Goal: Check status: Check status

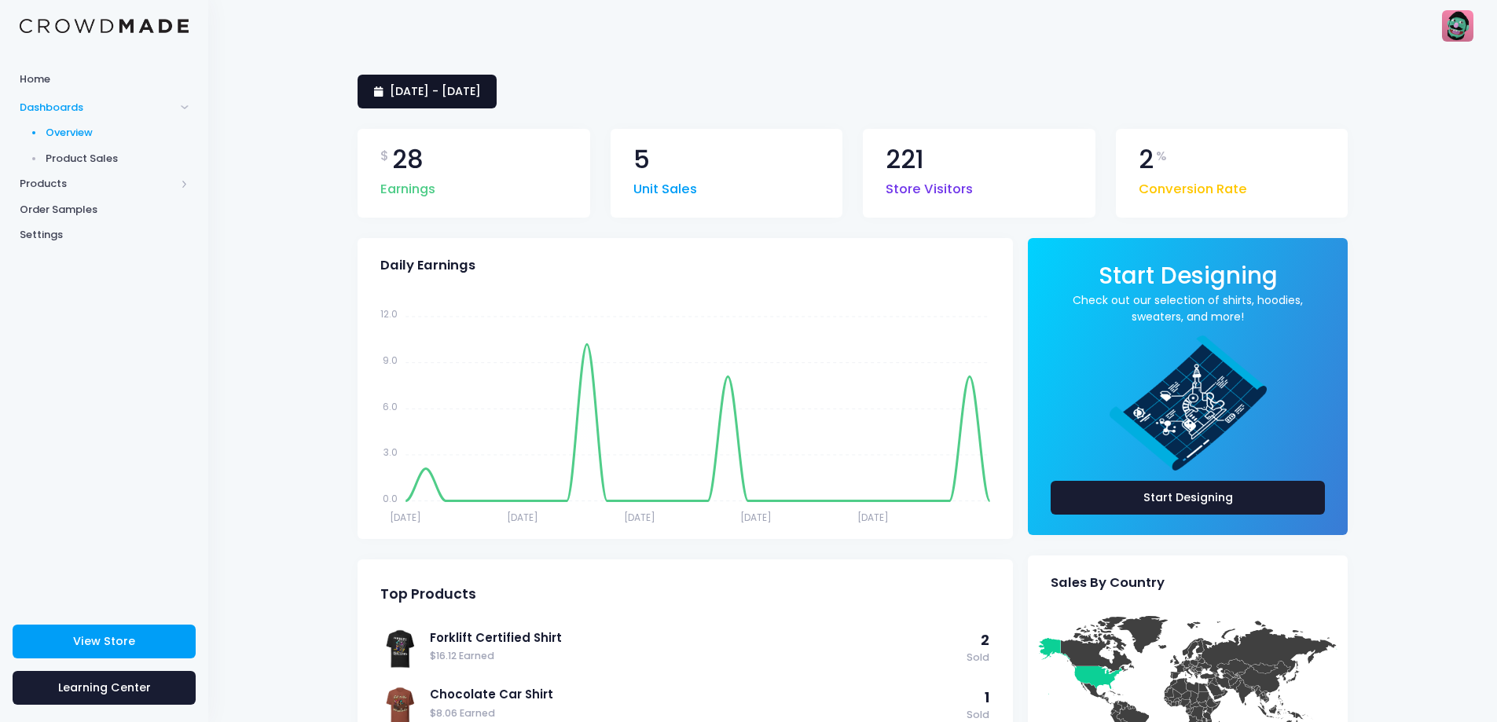
click at [457, 94] on span "[DATE] - [DATE]" at bounding box center [435, 91] width 91 height 16
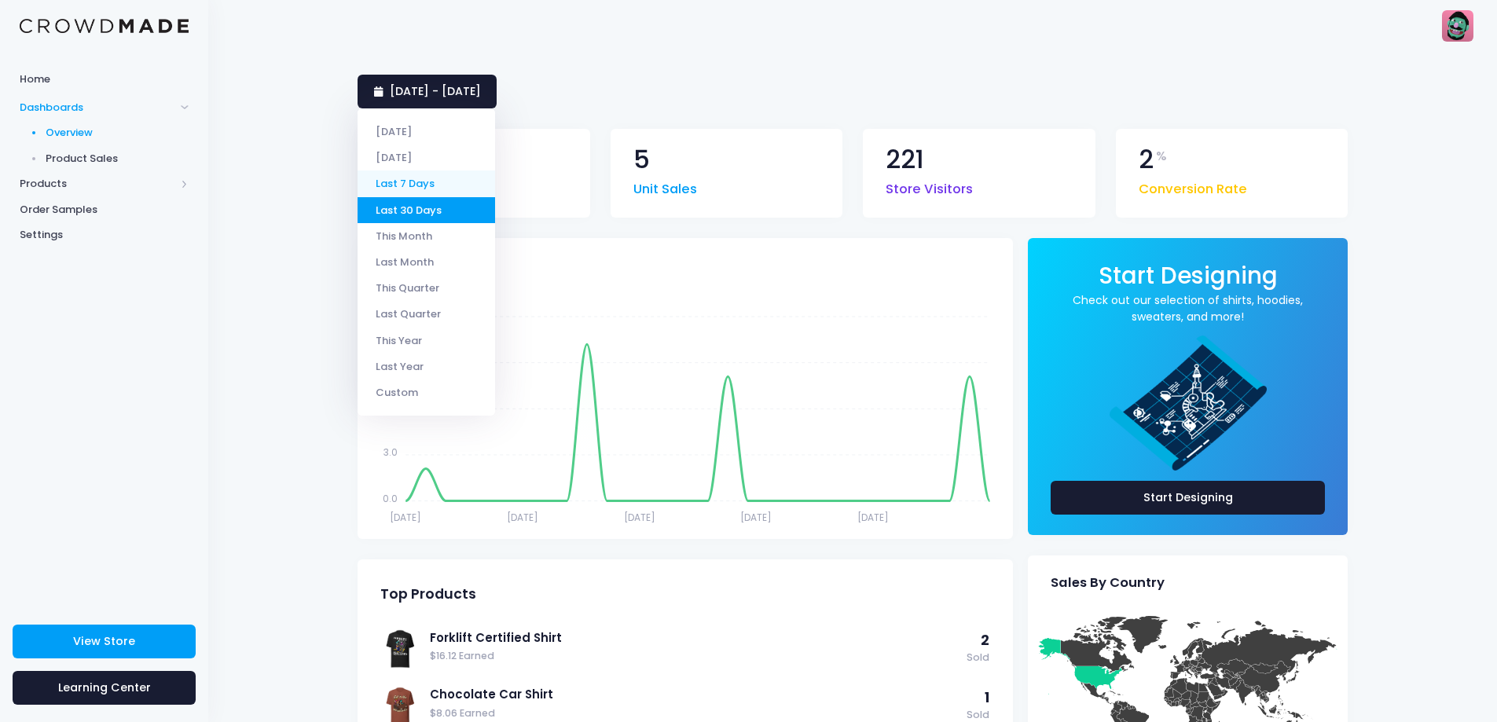
click at [434, 179] on li "Last 7 Days" at bounding box center [427, 184] width 138 height 26
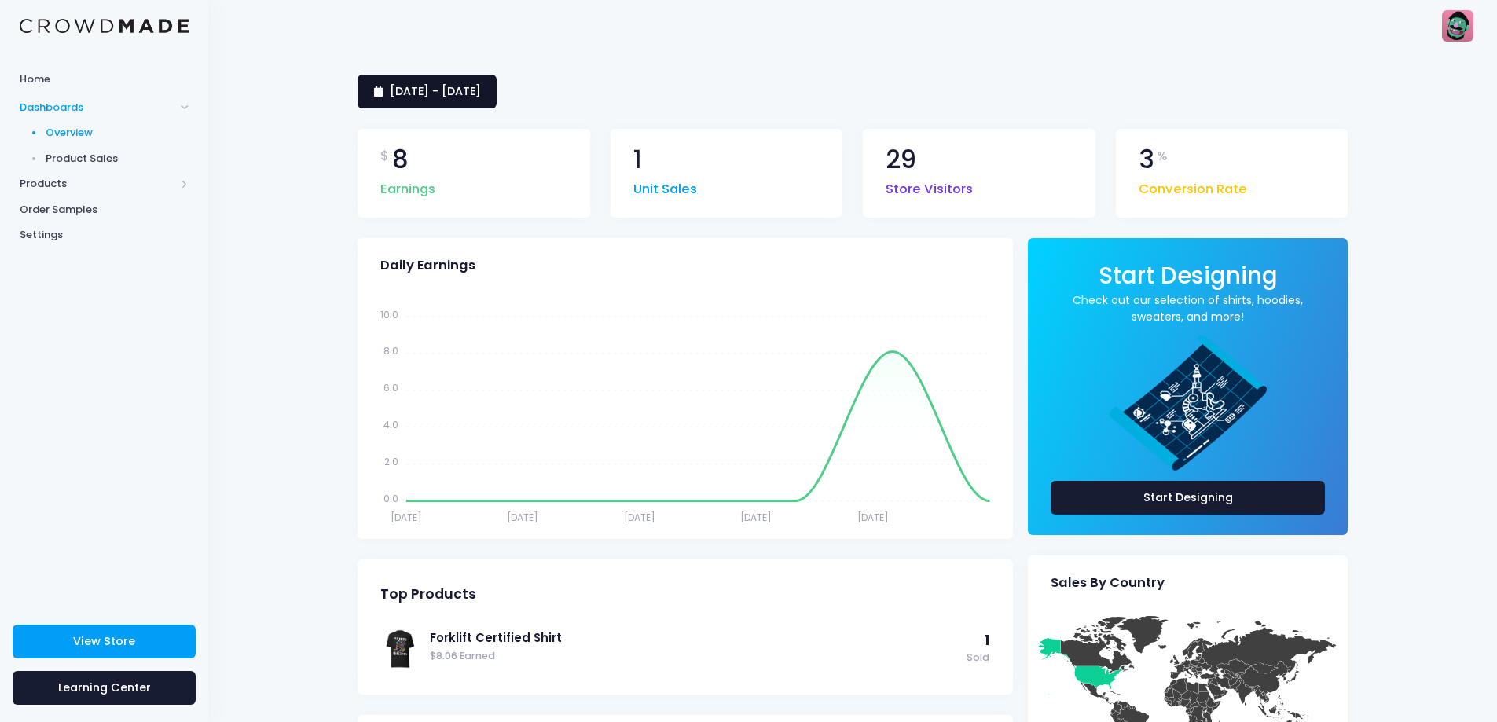
click at [465, 83] on span "[DATE] - [DATE]" at bounding box center [435, 91] width 91 height 16
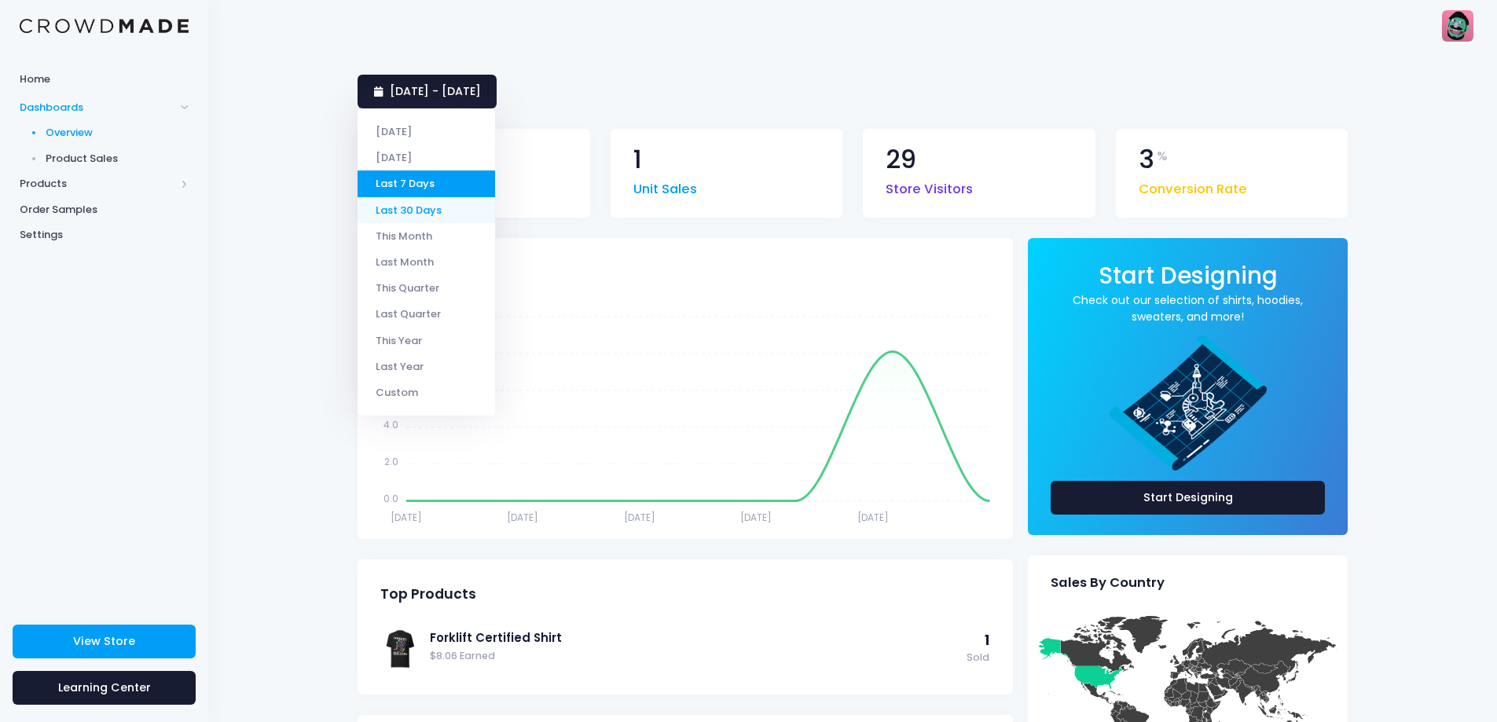
click at [431, 201] on li "Last 30 Days" at bounding box center [427, 210] width 138 height 26
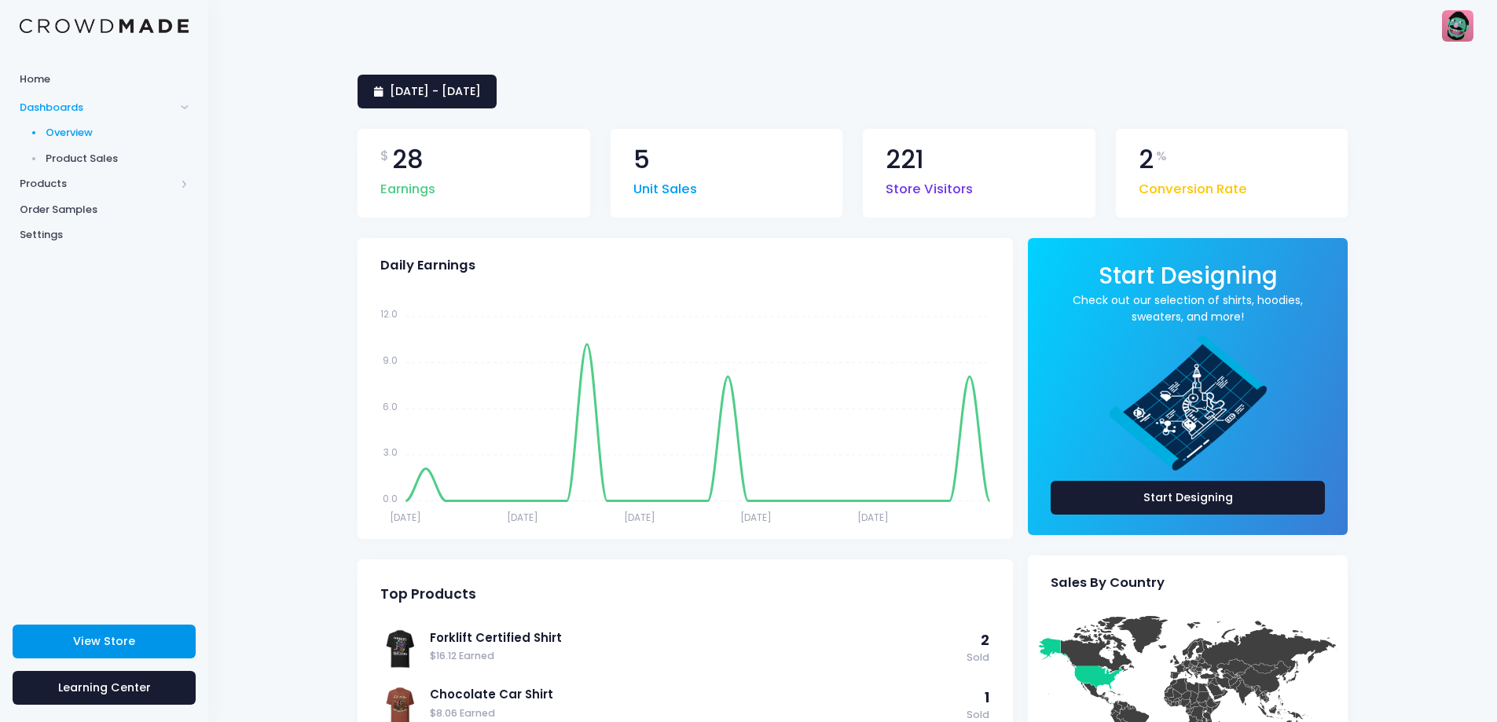
click at [138, 642] on link "View Store" at bounding box center [104, 642] width 183 height 34
